Goal: Transaction & Acquisition: Download file/media

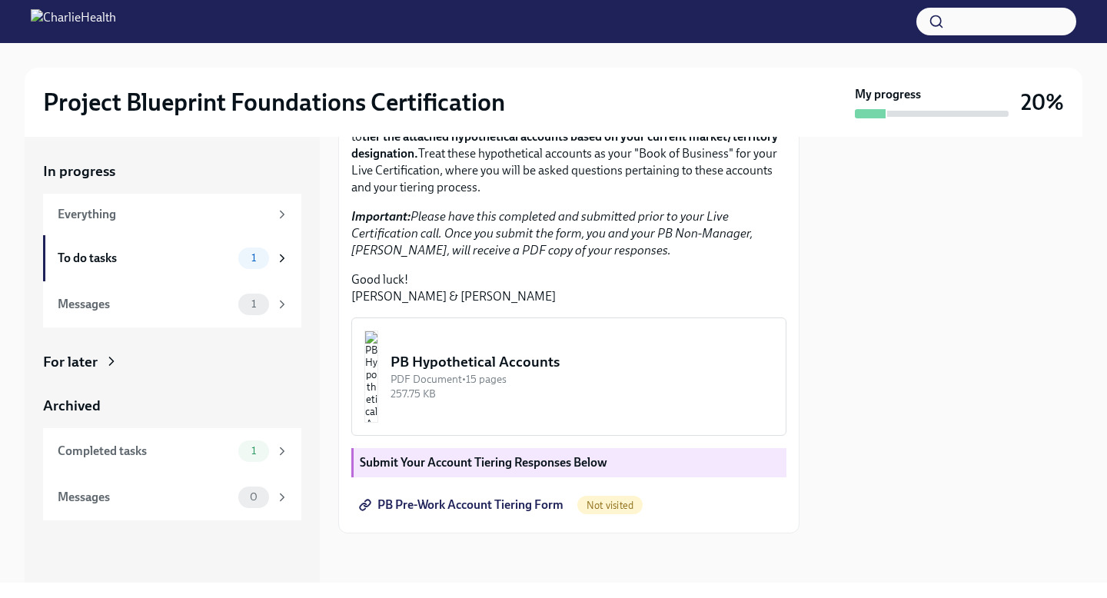
scroll to position [352, 0]
click at [266, 303] on div "1" at bounding box center [253, 305] width 31 height 22
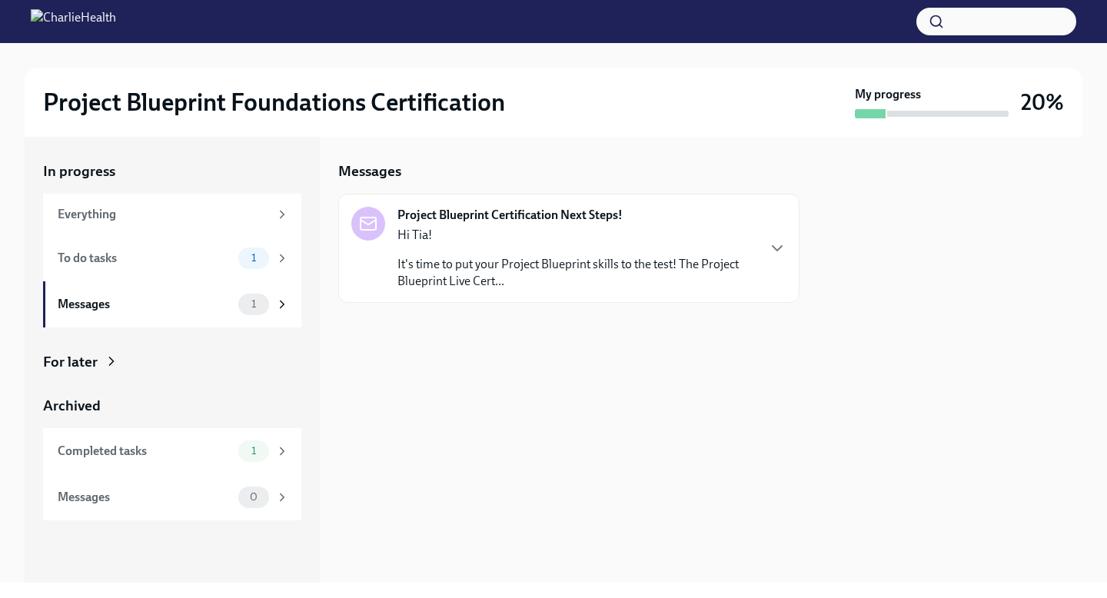
click at [530, 247] on div "Hi Tia! It's time to put your Project Blueprint skills to the test! The Project…" at bounding box center [576, 258] width 358 height 63
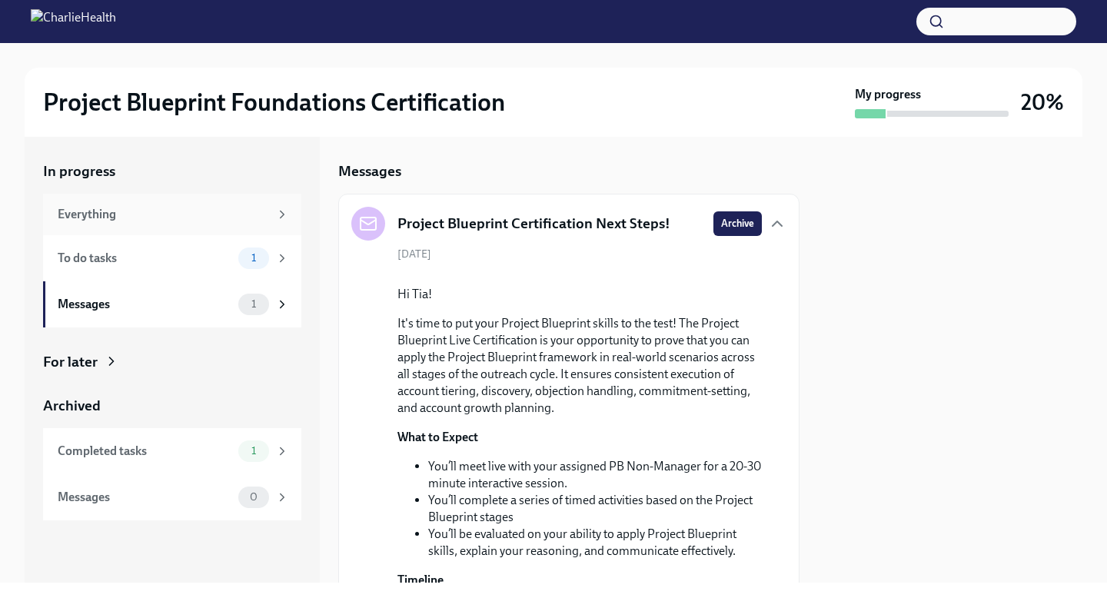
click at [208, 224] on div "Everything" at bounding box center [172, 215] width 258 height 42
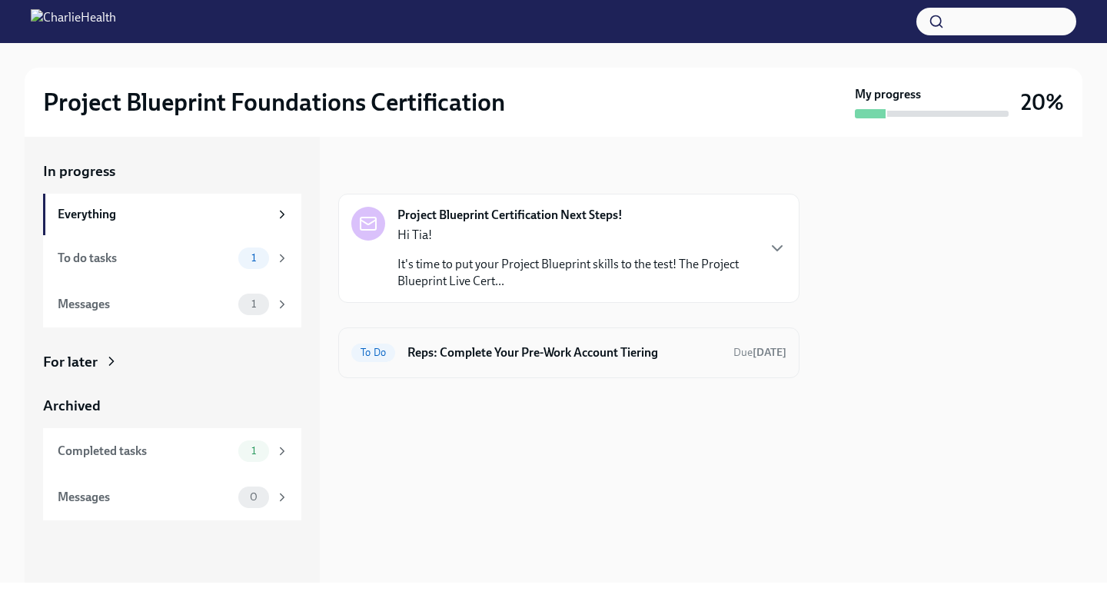
click at [581, 362] on div "To Do Reps: Complete Your Pre-Work Account Tiering Due [DATE]" at bounding box center [568, 352] width 435 height 25
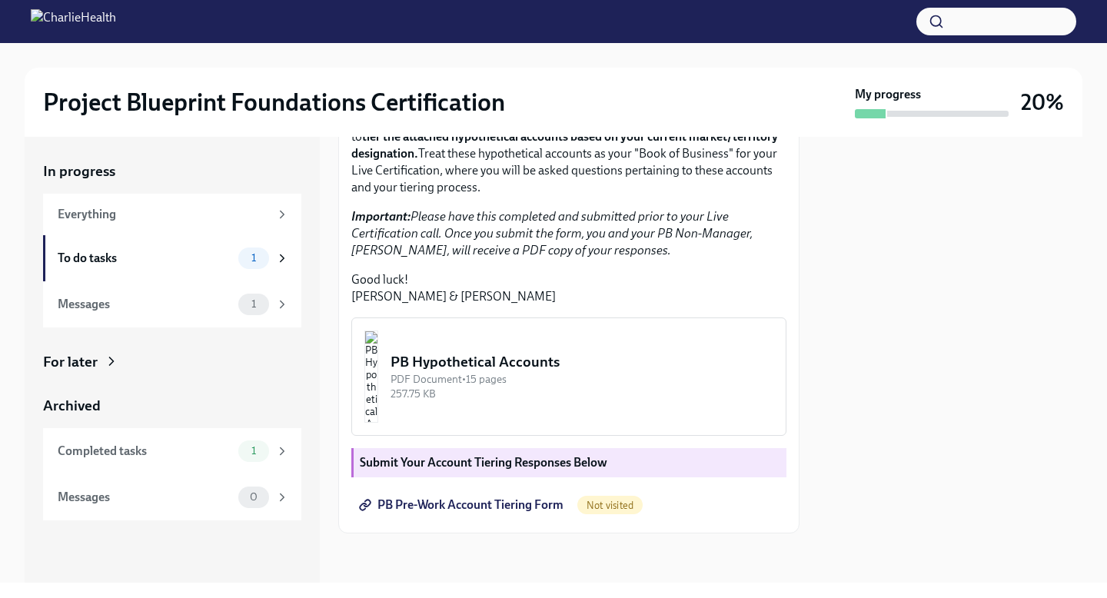
scroll to position [352, 0]
click at [570, 367] on div "PB Hypothetical Accounts" at bounding box center [581, 362] width 383 height 20
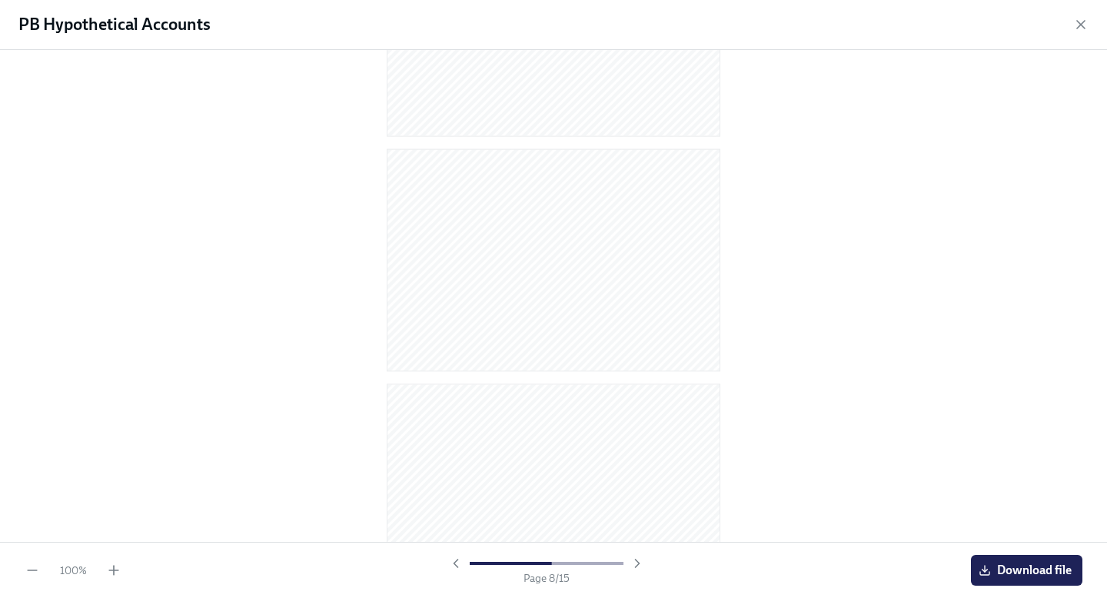
scroll to position [0, 0]
click at [834, 184] on div at bounding box center [553, 292] width 1057 height 461
click at [1060, 568] on span "Download file" at bounding box center [1026, 570] width 90 height 15
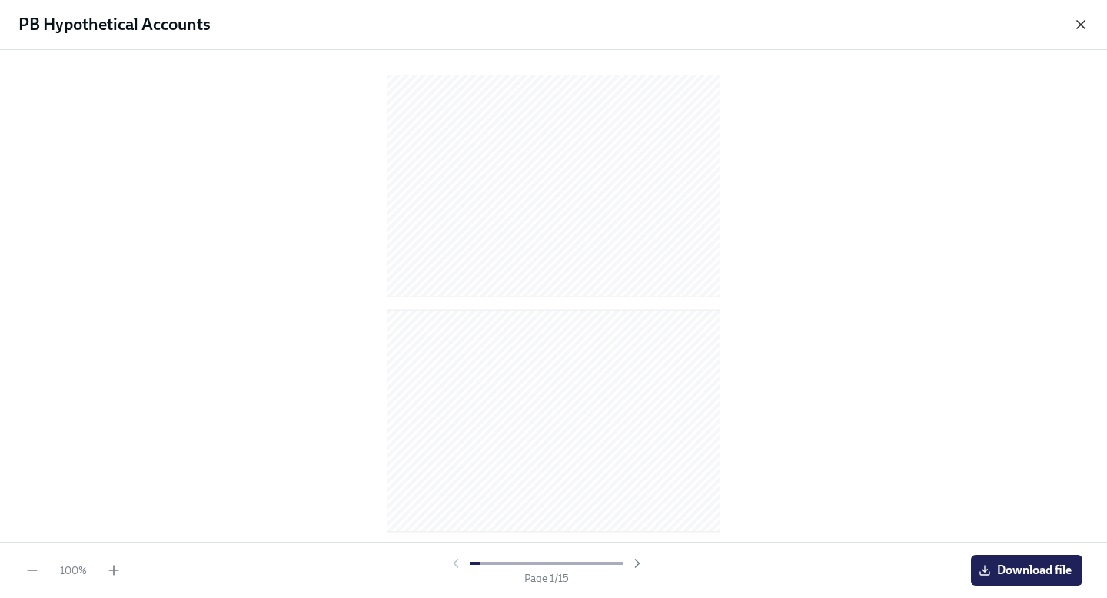
click at [1085, 22] on icon "button" at bounding box center [1080, 24] width 15 height 15
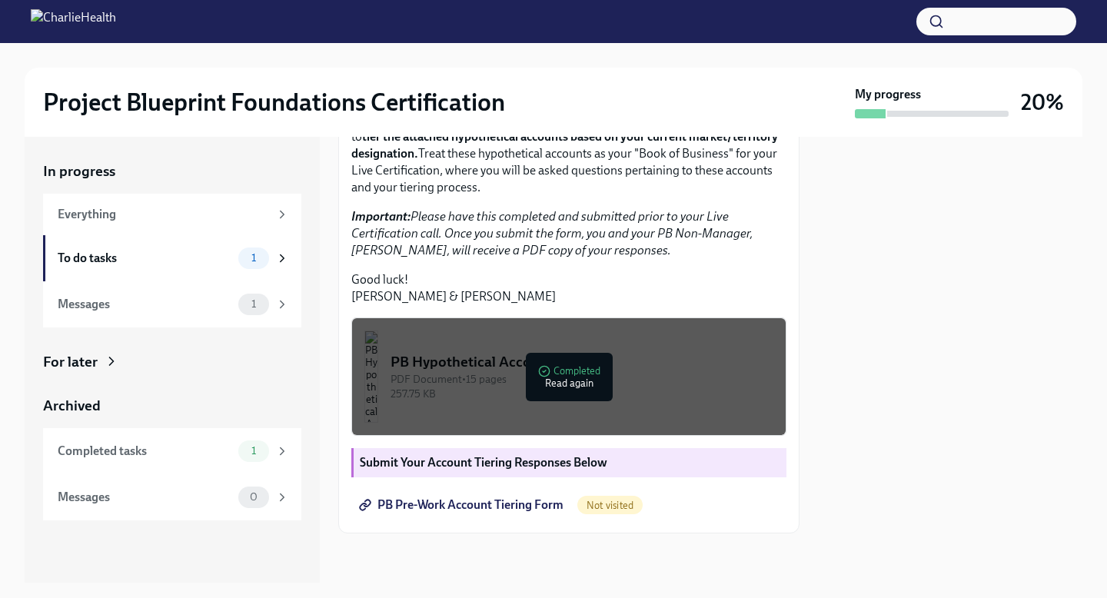
click at [508, 502] on span "PB Pre-Work Account Tiering Form" at bounding box center [462, 504] width 201 height 15
